Goal: Task Accomplishment & Management: Manage account settings

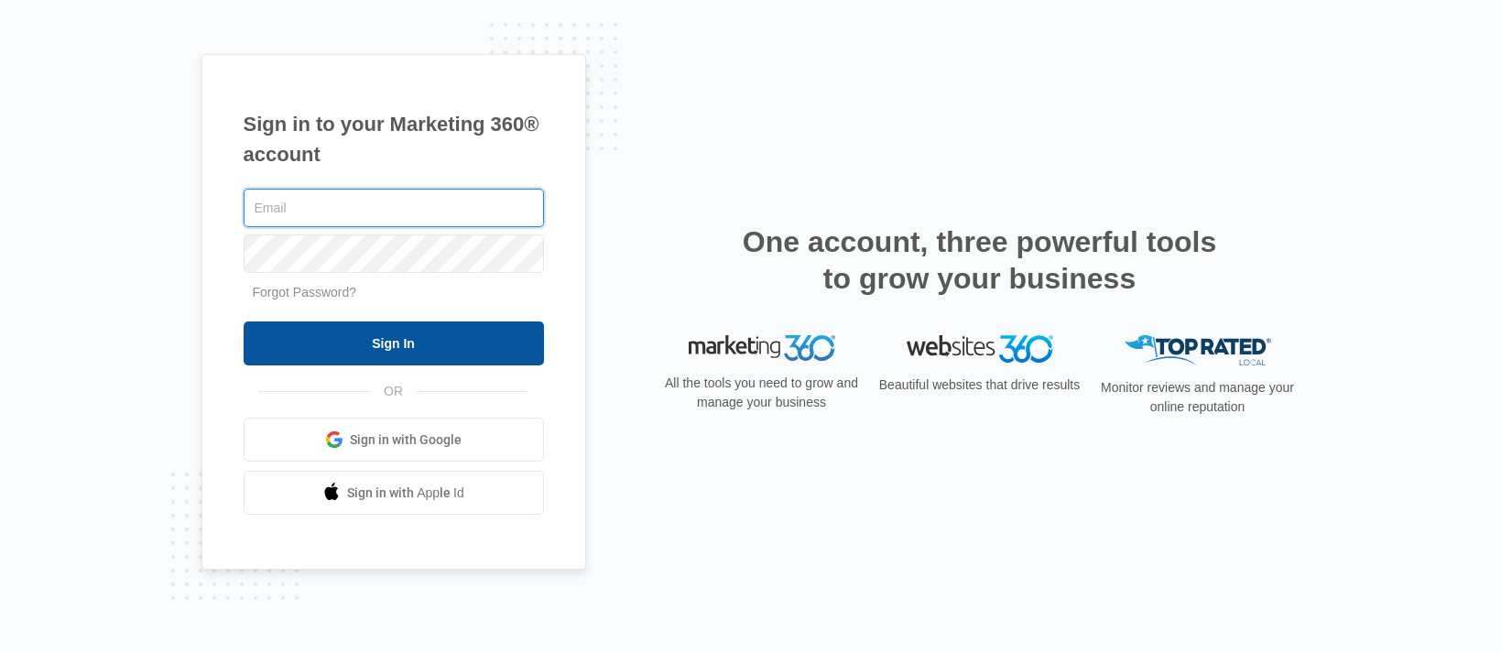
type input "[EMAIL_ADDRESS][DOMAIN_NAME]"
click at [380, 354] on input "Sign In" at bounding box center [394, 343] width 300 height 44
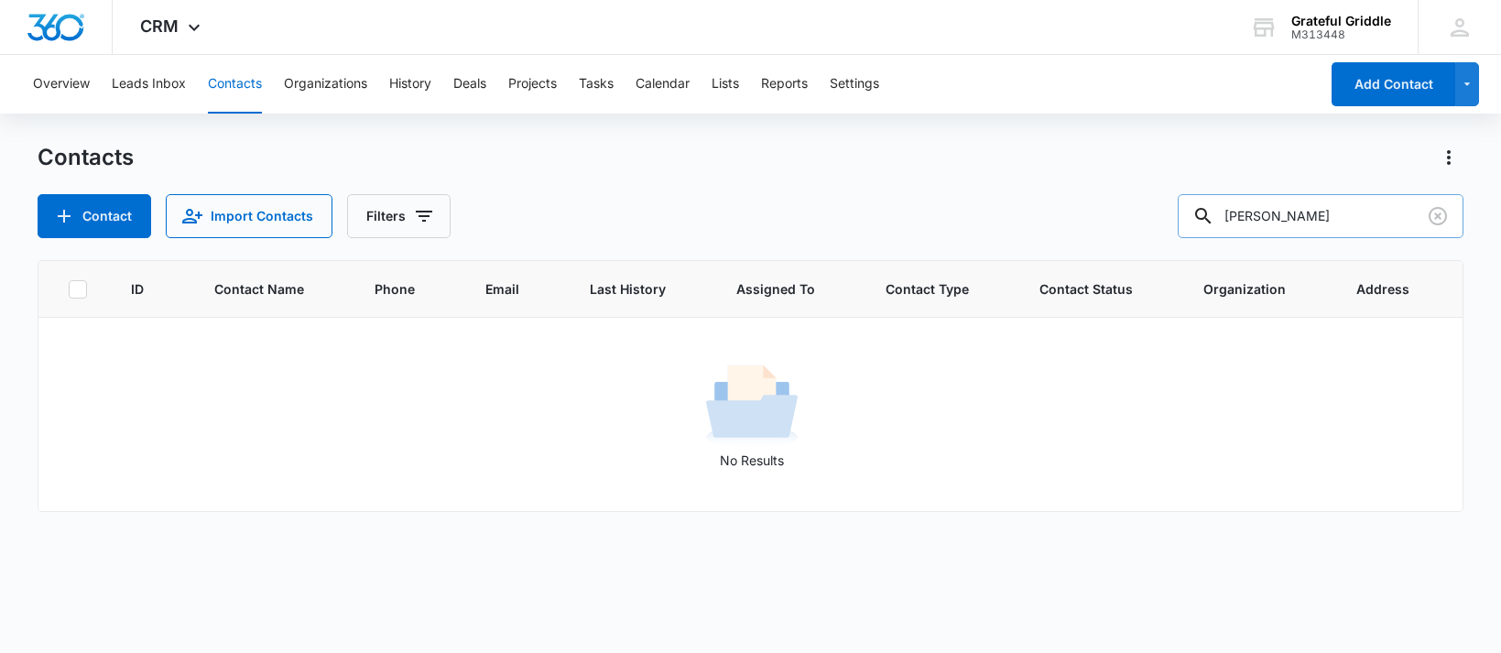
drag, startPoint x: 1232, startPoint y: 215, endPoint x: 1200, endPoint y: 215, distance: 32.1
click at [1200, 215] on input "cassandra" at bounding box center [1321, 216] width 286 height 44
type input "jane"
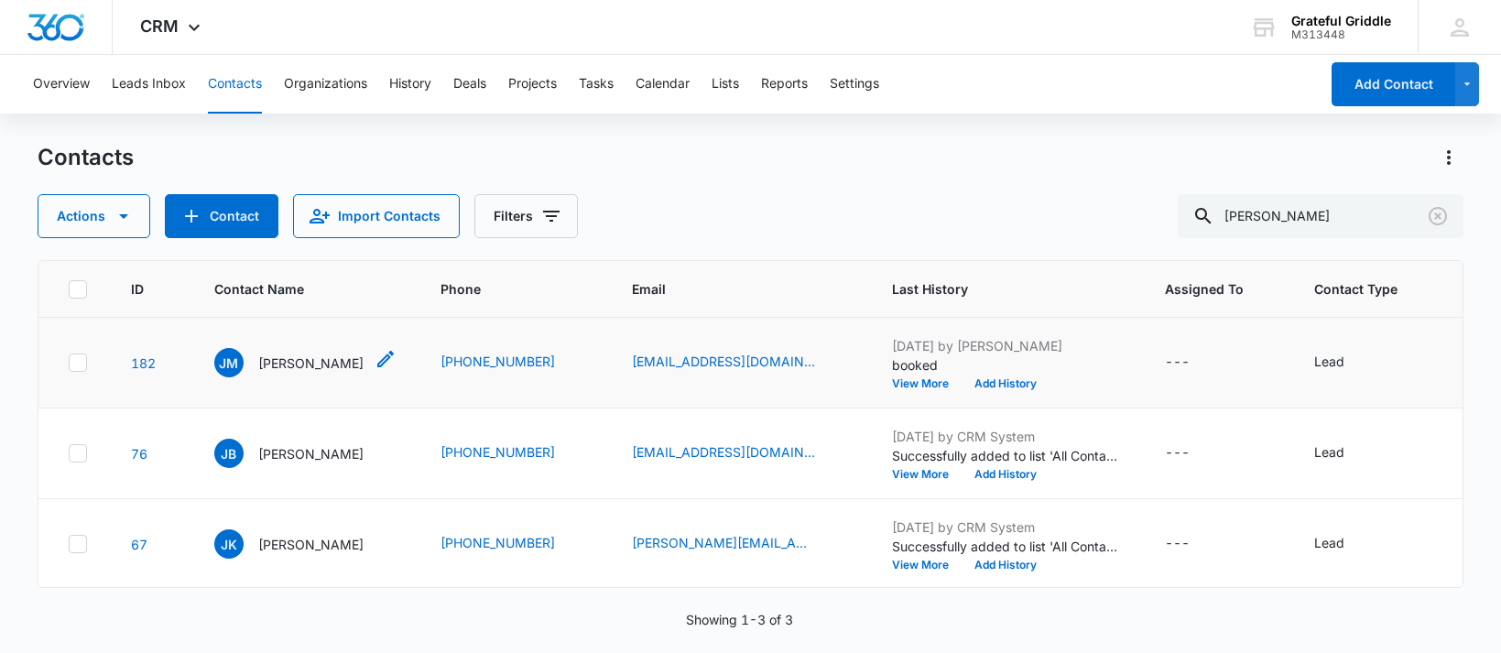
click at [286, 373] on p "Jane Maze" at bounding box center [310, 363] width 105 height 19
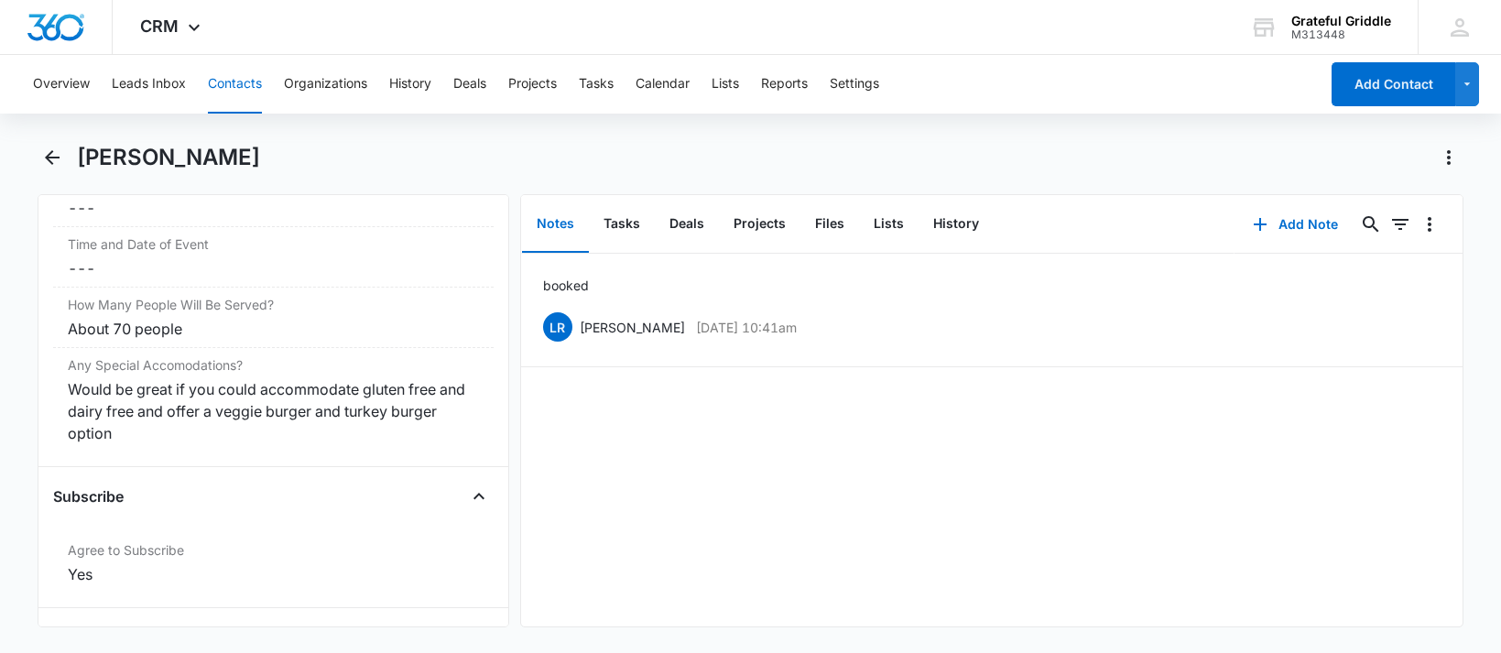
scroll to position [1923, 0]
